Goal: Information Seeking & Learning: Learn about a topic

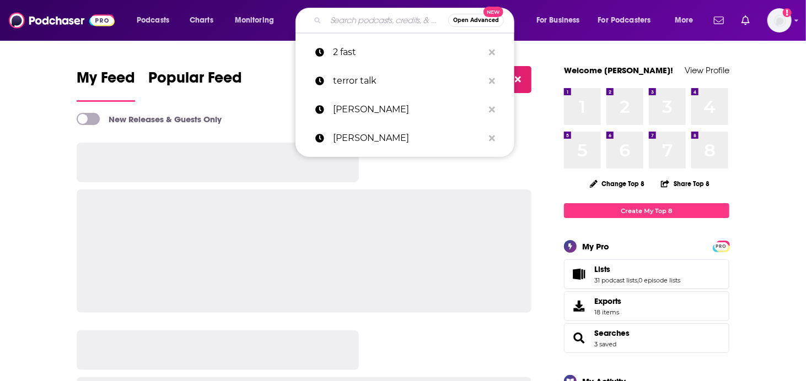
click at [386, 19] on input "Search podcasts, credits, & more..." at bounding box center [387, 21] width 122 height 18
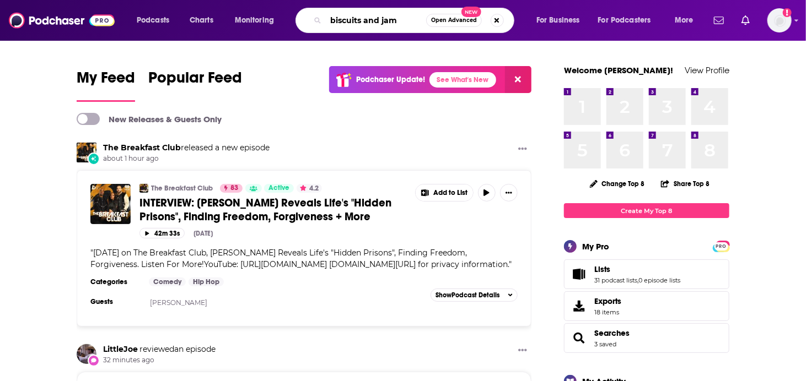
type input "biscuits and jam"
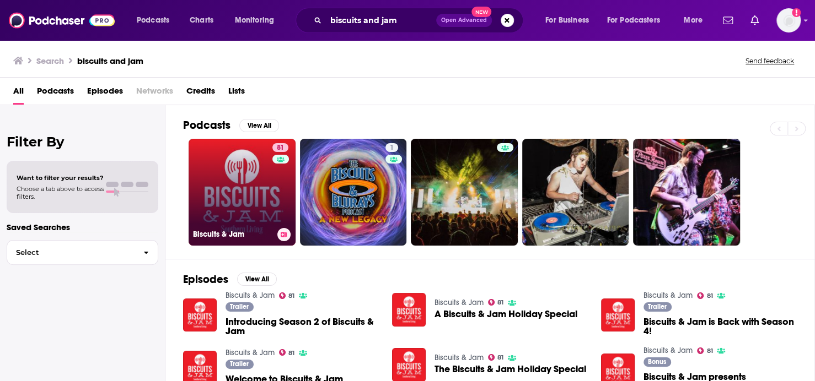
click at [264, 158] on link "81 Biscuits & Jam" at bounding box center [242, 192] width 107 height 107
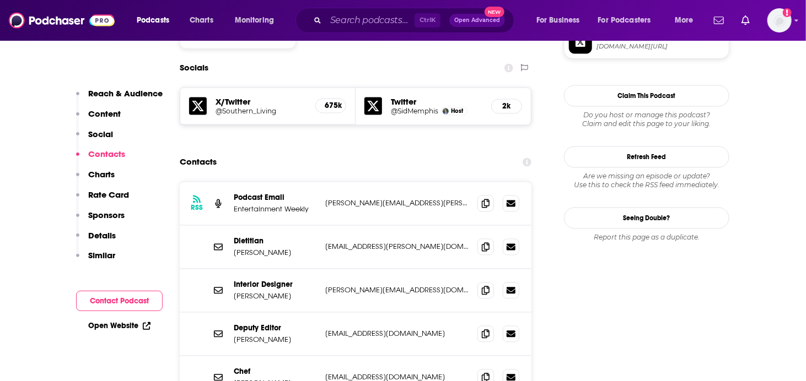
scroll to position [992, 0]
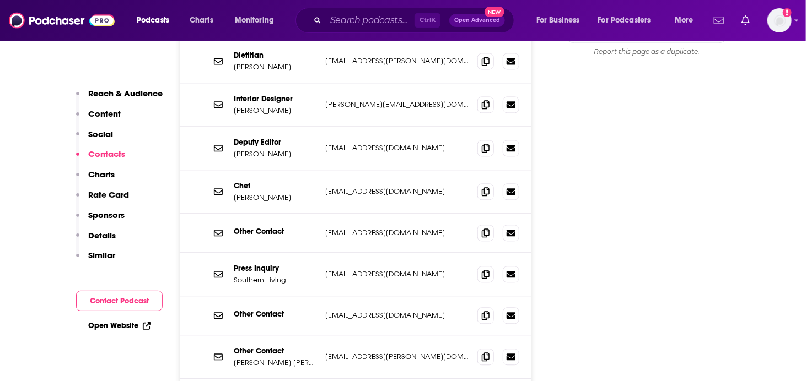
scroll to position [1213, 0]
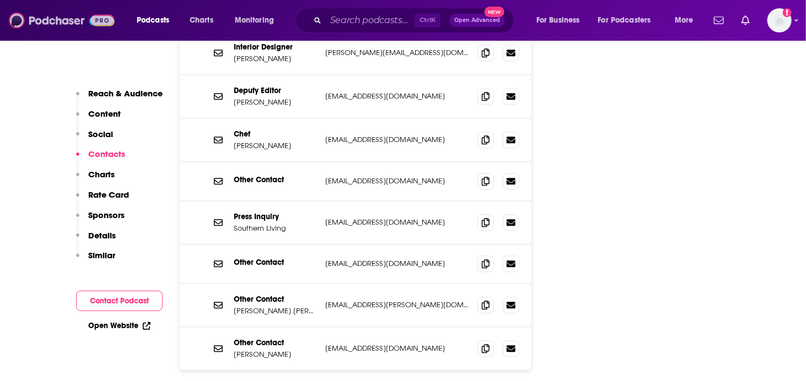
click at [50, 19] on img at bounding box center [62, 20] width 106 height 21
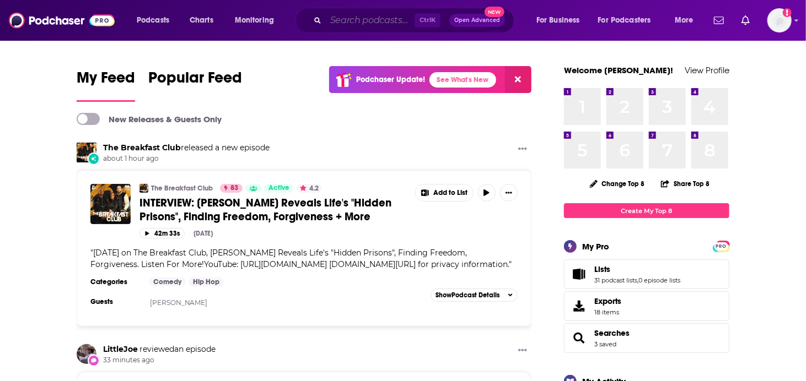
click at [377, 20] on input "Search podcasts, credits, & more..." at bounding box center [370, 21] width 89 height 18
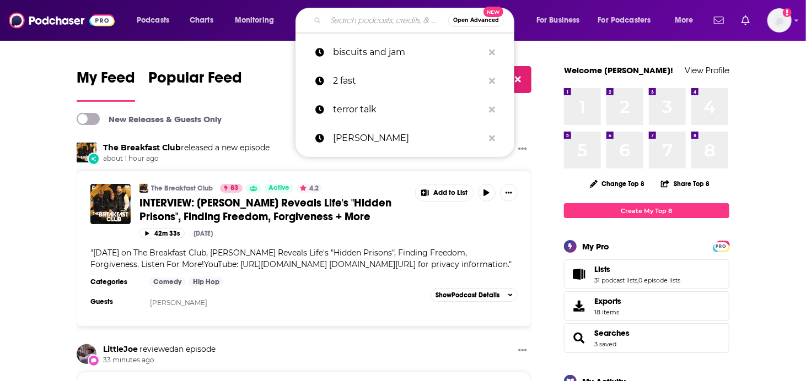
paste input "Murder on Music Row"
type input "Murder on Music Row"
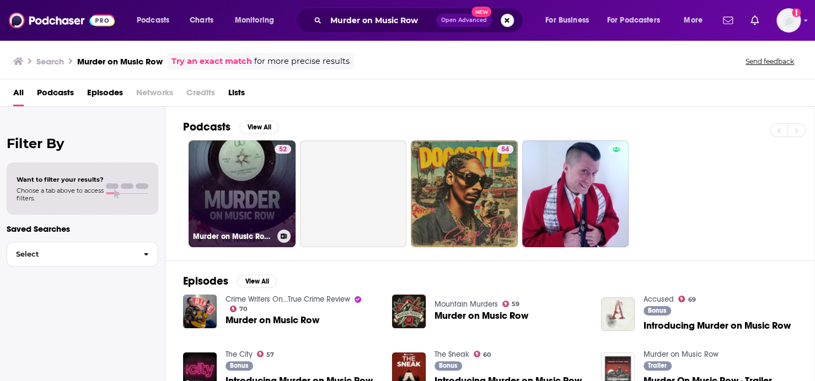
click at [246, 197] on link "52 Murder on Music Row from The Tennessean" at bounding box center [242, 194] width 107 height 107
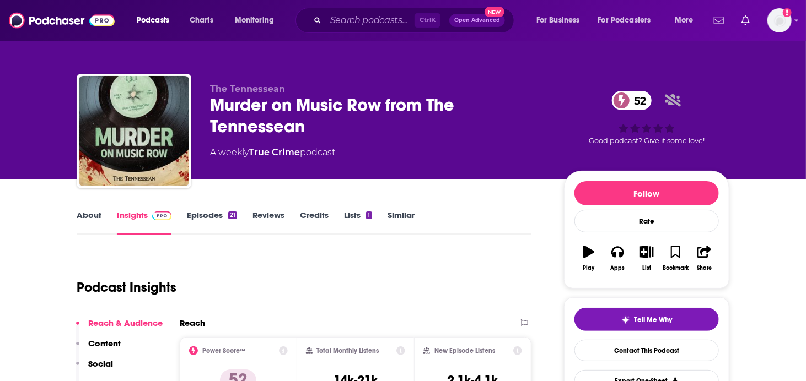
click at [84, 220] on link "About" at bounding box center [89, 222] width 25 height 25
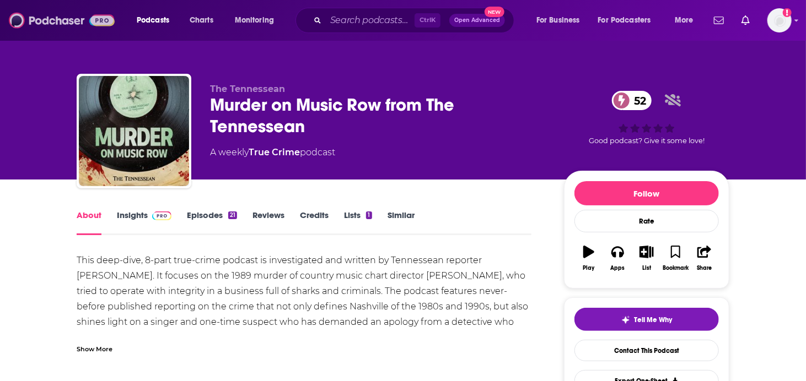
click at [69, 23] on img at bounding box center [62, 20] width 106 height 21
